Goal: Information Seeking & Learning: Learn about a topic

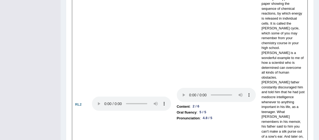
scroll to position [1284, 0]
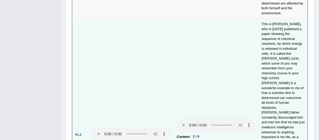
click at [287, 56] on td "This is [PERSON_NAME], who in [DATE] published a paper showing the sequence of …" at bounding box center [283, 134] width 49 height 231
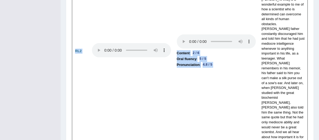
scroll to position [1407, 0]
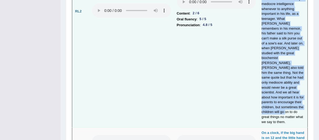
drag, startPoint x: 262, startPoint y: 15, endPoint x: 303, endPoint y: 54, distance: 56.7
click at [303, 54] on td "This is [PERSON_NAME], who in [DATE] published a paper showing the sequence of …" at bounding box center [283, 11] width 49 height 231
copy td "This is [PERSON_NAME], who in [DATE] published a paper showing the sequence of …"
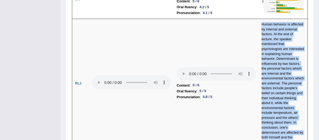
scroll to position [1196, 0]
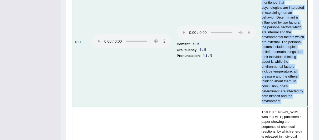
drag, startPoint x: 271, startPoint y: 49, endPoint x: 301, endPoint y: 72, distance: 38.4
click at [301, 72] on td "Human behavior is affected by internal and external factors. At the end of lect…" at bounding box center [283, 42] width 49 height 128
copy td "Human behavior is affected by internal and external factors. At the end of lect…"
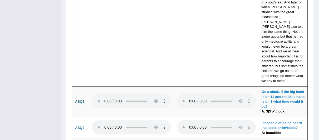
scroll to position [1458, 0]
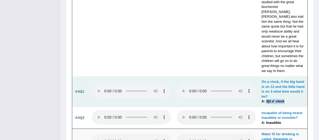
drag, startPoint x: 266, startPoint y: 33, endPoint x: 283, endPoint y: 33, distance: 16.9
click at [283, 99] on b "A: 3|3 o' clock" at bounding box center [273, 101] width 23 height 4
copy b "3|3 o' clock"
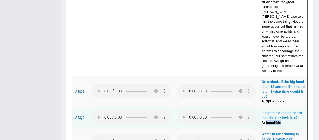
drag, startPoint x: 265, startPoint y: 54, endPoint x: 281, endPoint y: 54, distance: 15.8
click at [281, 107] on td "Incapable of being heard- Inaudible or invisible? A: Inaudible" at bounding box center [283, 118] width 49 height 22
copy b "Inaudible"
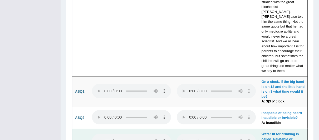
drag, startPoint x: 264, startPoint y: 80, endPoint x: 280, endPoint y: 80, distance: 16.1
click at [280, 128] on td "Water fit for drinking is called. Palatable or Potable A: Potable" at bounding box center [283, 141] width 49 height 26
copy b "Potable"
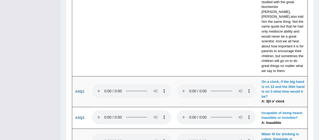
drag, startPoint x: 265, startPoint y: 107, endPoint x: 284, endPoint y: 107, distance: 19.8
copy b "Population"
drag, startPoint x: 265, startPoint y: 127, endPoint x: 280, endPoint y: 126, distance: 14.5
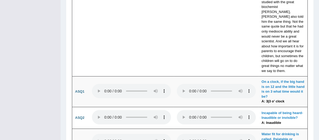
copy b "Round"
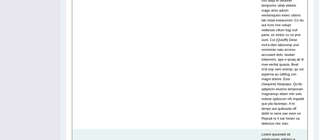
scroll to position [2013, 0]
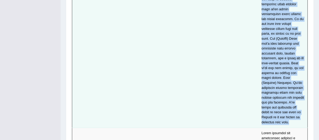
drag, startPoint x: 261, startPoint y: 65, endPoint x: 294, endPoint y: 20, distance: 55.3
copy td "Three students are discussing improving lighting around campus paths at night. …"
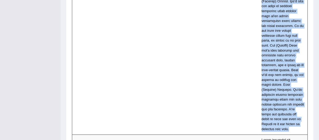
scroll to position [2011, 0]
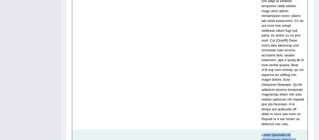
drag, startPoint x: 262, startPoint y: 33, endPoint x: 274, endPoint y: 57, distance: 26.9
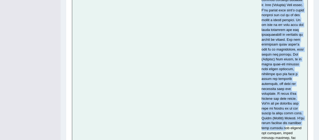
scroll to position [2513, 0]
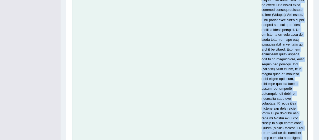
drag, startPoint x: 260, startPoint y: 29, endPoint x: 279, endPoint y: 45, distance: 25.2
copy td "Three students are discussing creating a mental health awareness event. [PERSON…"
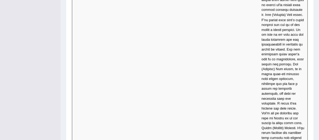
drag, startPoint x: 260, startPoint y: 54, endPoint x: 281, endPoint y: 129, distance: 77.8
copy td "You started working on an assignment that was set by your professor, but you re…"
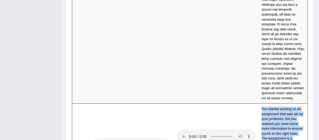
scroll to position [2588, 0]
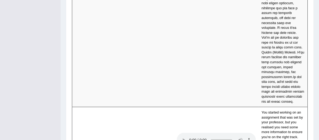
drag, startPoint x: 261, startPoint y: 66, endPoint x: 277, endPoint y: 112, distance: 48.1
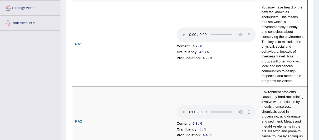
scroll to position [0, 0]
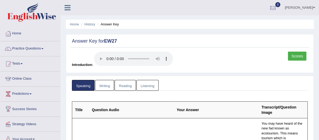
click at [110, 85] on link "Writing" at bounding box center [104, 85] width 19 height 11
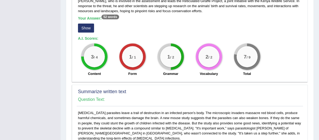
scroll to position [141, 0]
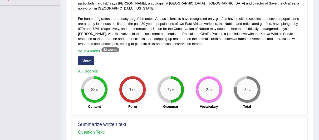
click at [90, 56] on button "Show" at bounding box center [86, 60] width 16 height 9
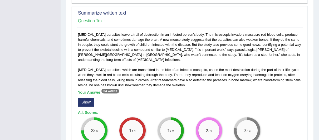
scroll to position [259, 0]
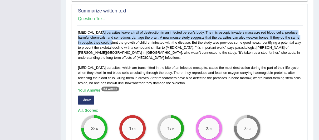
drag, startPoint x: 79, startPoint y: 26, endPoint x: 87, endPoint y: 36, distance: 12.9
click at [90, 39] on div "[MEDICAL_DATA] parasites leave a trail of destruction in an infected person's b…" at bounding box center [190, 90] width 227 height 121
click at [87, 36] on div "[MEDICAL_DATA] parasites leave a trail of destruction in an infected person's b…" at bounding box center [190, 90] width 227 height 121
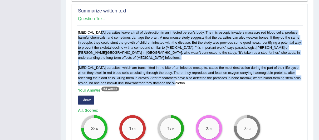
drag, startPoint x: 78, startPoint y: 26, endPoint x: 165, endPoint y: 71, distance: 97.9
click at [165, 71] on div "[MEDICAL_DATA] parasites leave a trail of destruction in an infected person's b…" at bounding box center [190, 90] width 227 height 121
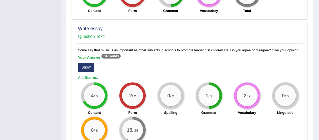
scroll to position [399, 0]
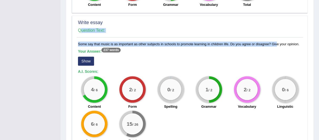
drag, startPoint x: 78, startPoint y: 33, endPoint x: 258, endPoint y: 34, distance: 180.4
click at [258, 34] on div "Write essay Question Text: Some say that music is as important as other subject…" at bounding box center [190, 82] width 236 height 133
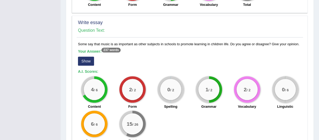
click at [157, 49] on h5 "Your Answer: 237 words" at bounding box center [190, 51] width 224 height 5
drag, startPoint x: 78, startPoint y: 33, endPoint x: 297, endPoint y: 32, distance: 219.7
click at [297, 41] on div "Some say that music is as important as other subjects in schools to promote lea…" at bounding box center [190, 93] width 227 height 104
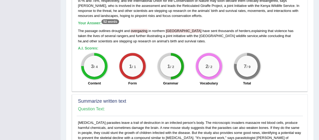
scroll to position [0, 0]
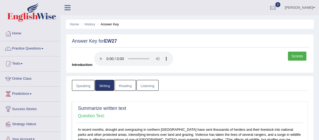
click at [123, 88] on link "Reading" at bounding box center [125, 85] width 21 height 11
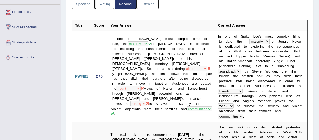
scroll to position [90, 0]
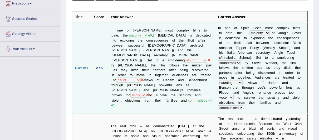
click at [216, 27] on td "I n o n e o f S p i k e L e e ’ s m o s t c o m p l e x f i l m s t o d a t e ,…" at bounding box center [262, 67] width 93 height 91
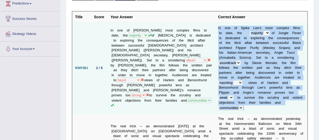
drag, startPoint x: 209, startPoint y: 27, endPoint x: 283, endPoint y: 99, distance: 103.3
click at [283, 99] on td "I n o n e o f S p i k e L e e ’ s m o s t c o m p l e x f i l m s t o d a t e ,…" at bounding box center [262, 67] width 93 height 91
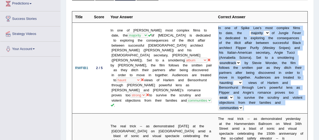
scroll to position [88, 0]
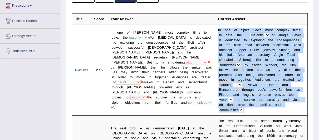
click at [294, 21] on th "Correct Answer" at bounding box center [262, 18] width 93 height 11
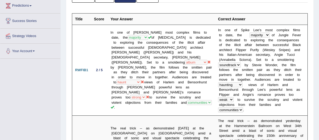
click at [294, 21] on th "Correct Answer" at bounding box center [262, 18] width 93 height 11
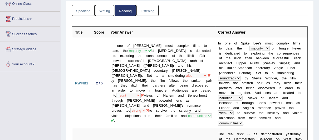
scroll to position [0, 0]
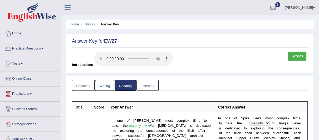
drag, startPoint x: 145, startPoint y: 85, endPoint x: 323, endPoint y: 33, distance: 185.0
click at [145, 85] on link "Listening" at bounding box center [148, 85] width 22 height 11
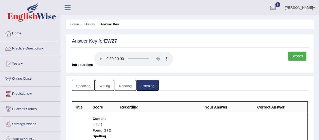
scroll to position [66, 0]
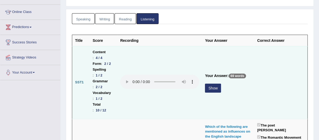
click at [214, 90] on button "Show" at bounding box center [213, 87] width 16 height 9
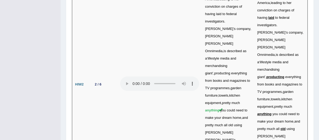
scroll to position [0, 0]
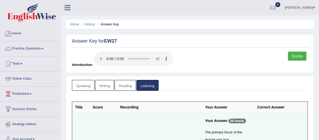
click at [26, 31] on link "Home" at bounding box center [30, 32] width 60 height 13
